Goal: Information Seeking & Learning: Learn about a topic

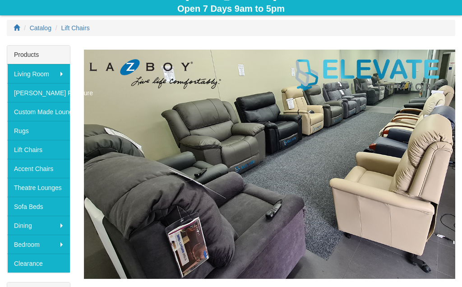
scroll to position [92, 0]
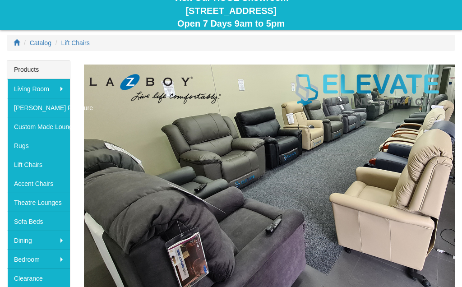
click at [287, 190] on img at bounding box center [269, 178] width 371 height 229
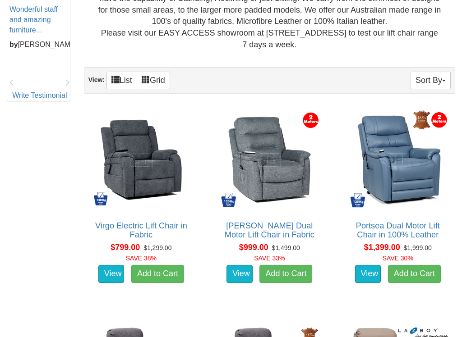
scroll to position [457, 0]
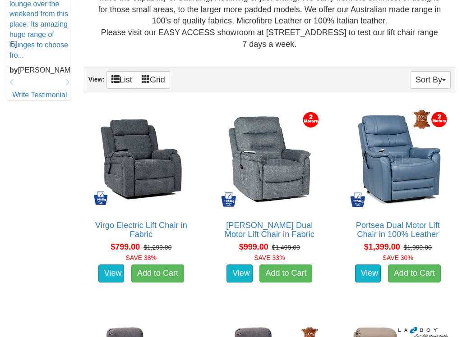
click at [404, 178] on img at bounding box center [397, 159] width 105 height 105
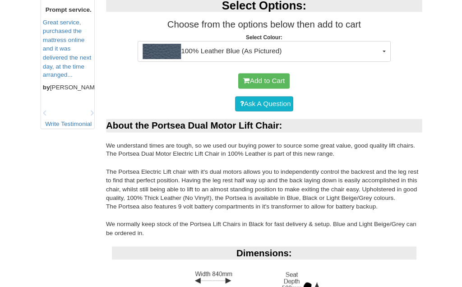
scroll to position [421, 0]
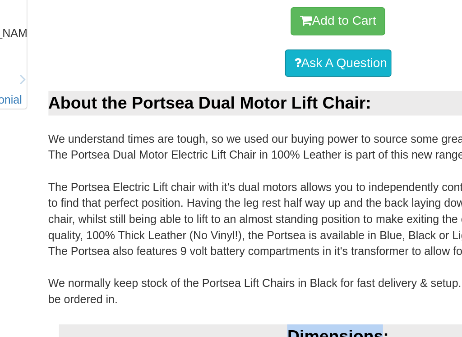
copy div "Dimensions"
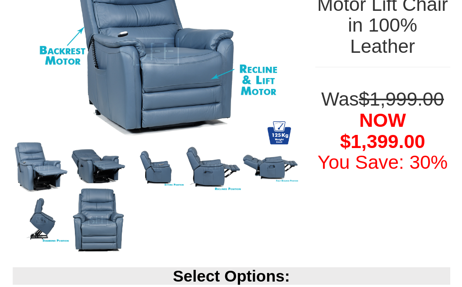
scroll to position [166, 0]
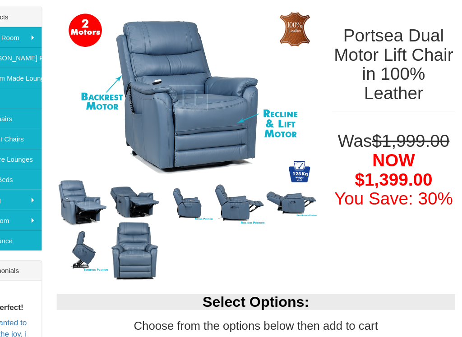
scroll to position [124, 0]
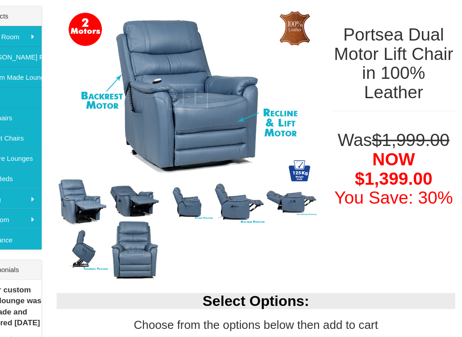
click at [277, 237] on div at bounding box center [205, 256] width 243 height 38
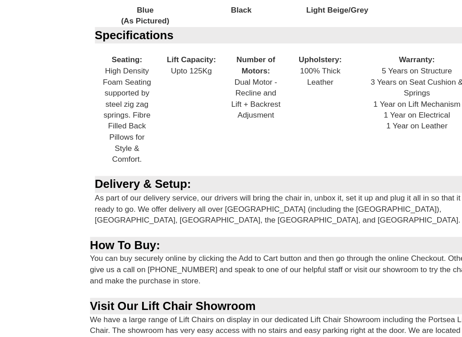
scroll to position [962, 0]
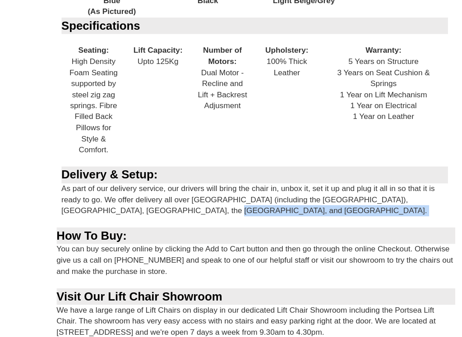
click at [207, 235] on div "How To Buy:" at bounding box center [269, 242] width 371 height 15
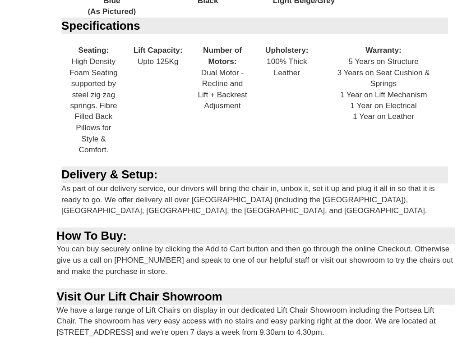
click at [226, 192] on div "Delivery & Setup: As part of our delivery service, our drivers will bring the c…" at bounding box center [269, 206] width 371 height 57
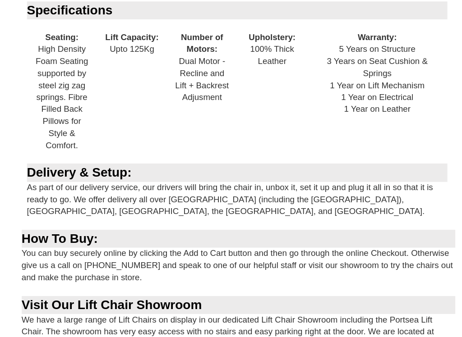
click at [289, 176] on div "Delivery & Setup: As part of our delivery service, our drivers will bring the c…" at bounding box center [269, 204] width 371 height 57
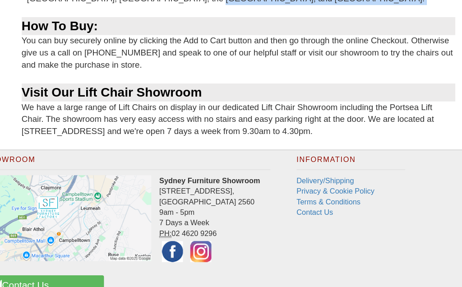
scroll to position [1142, 0]
